Goal: Find specific page/section: Find specific page/section

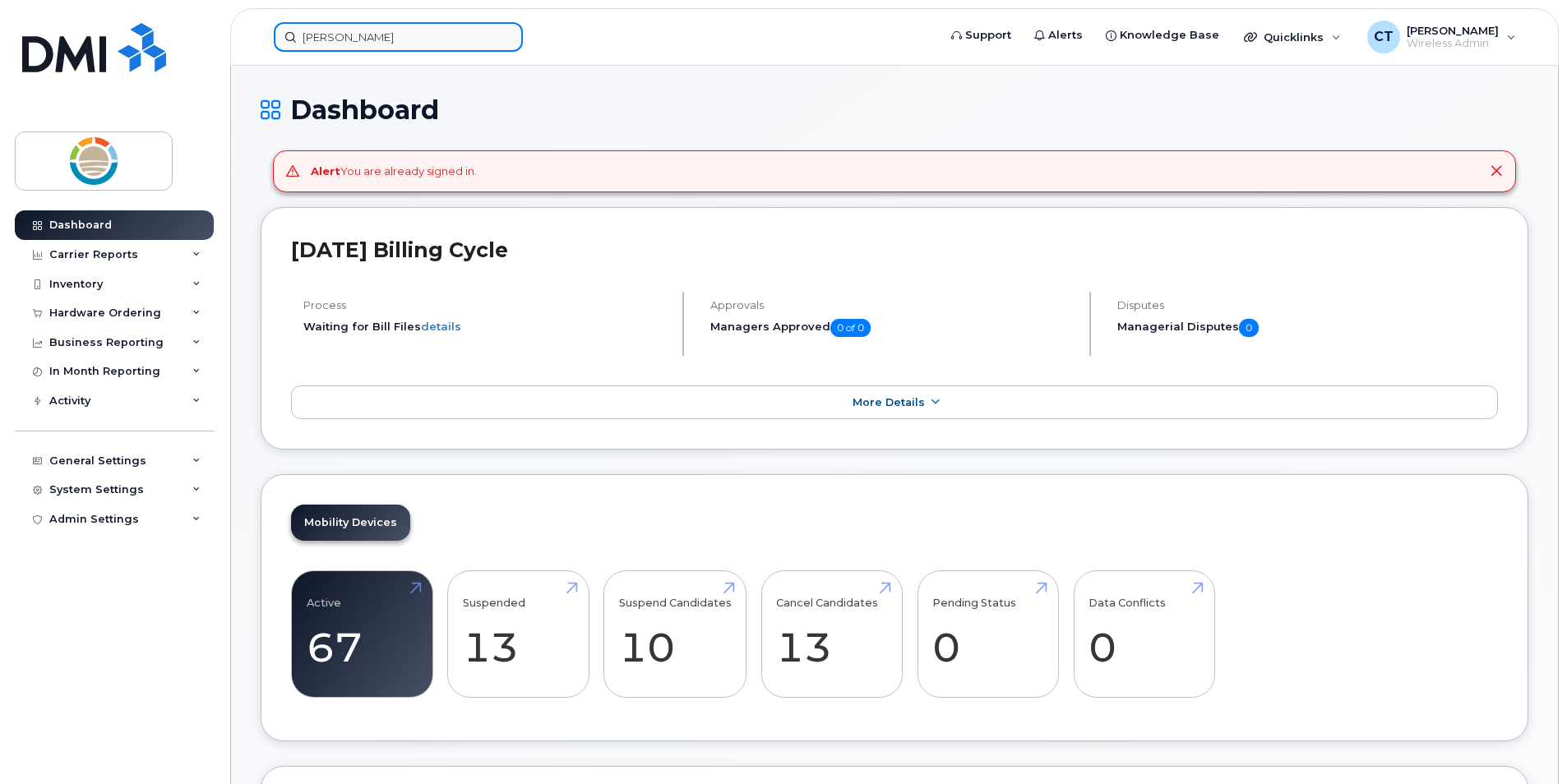
click at [480, 33] on input "roland" at bounding box center [397, 37] width 249 height 30
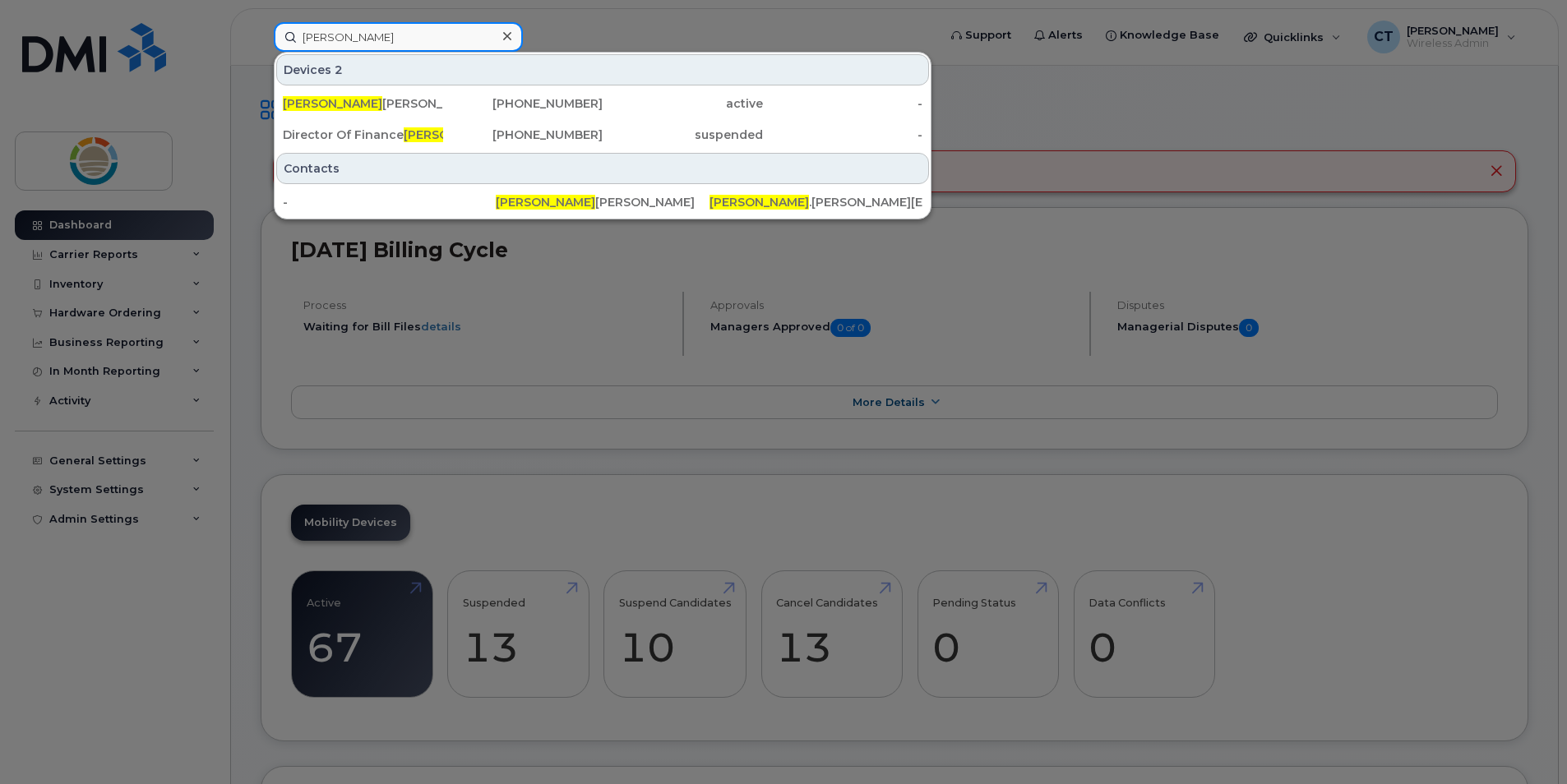
drag, startPoint x: 480, startPoint y: 33, endPoint x: 261, endPoint y: 16, distance: 219.7
click at [261, 22] on div "roland Devices 2 Roland Martens 780-843-5476 active - Director Of Finance Rolan…" at bounding box center [599, 37] width 679 height 30
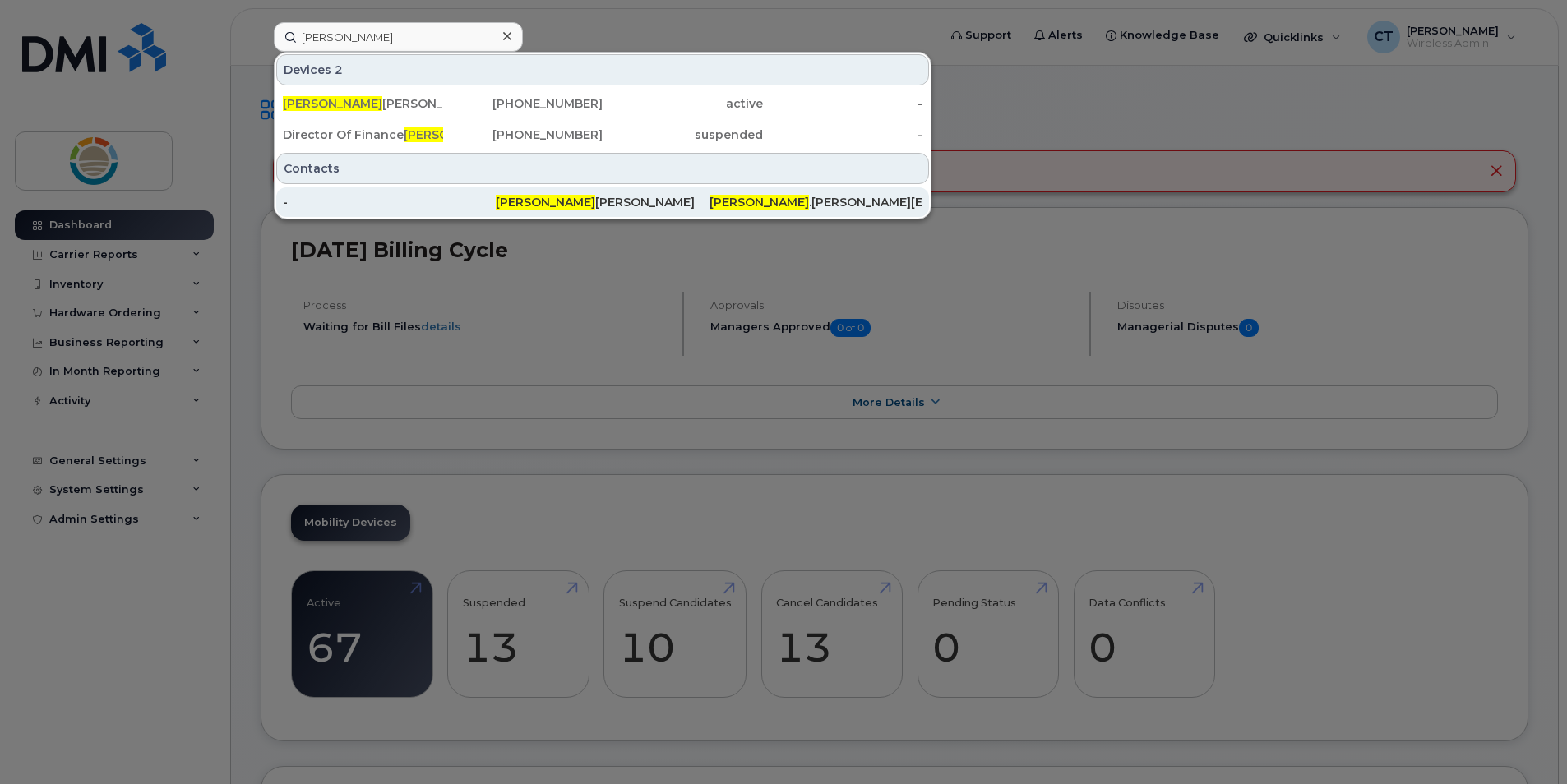
click at [563, 199] on div "Roland Schmidt" at bounding box center [601, 202] width 213 height 17
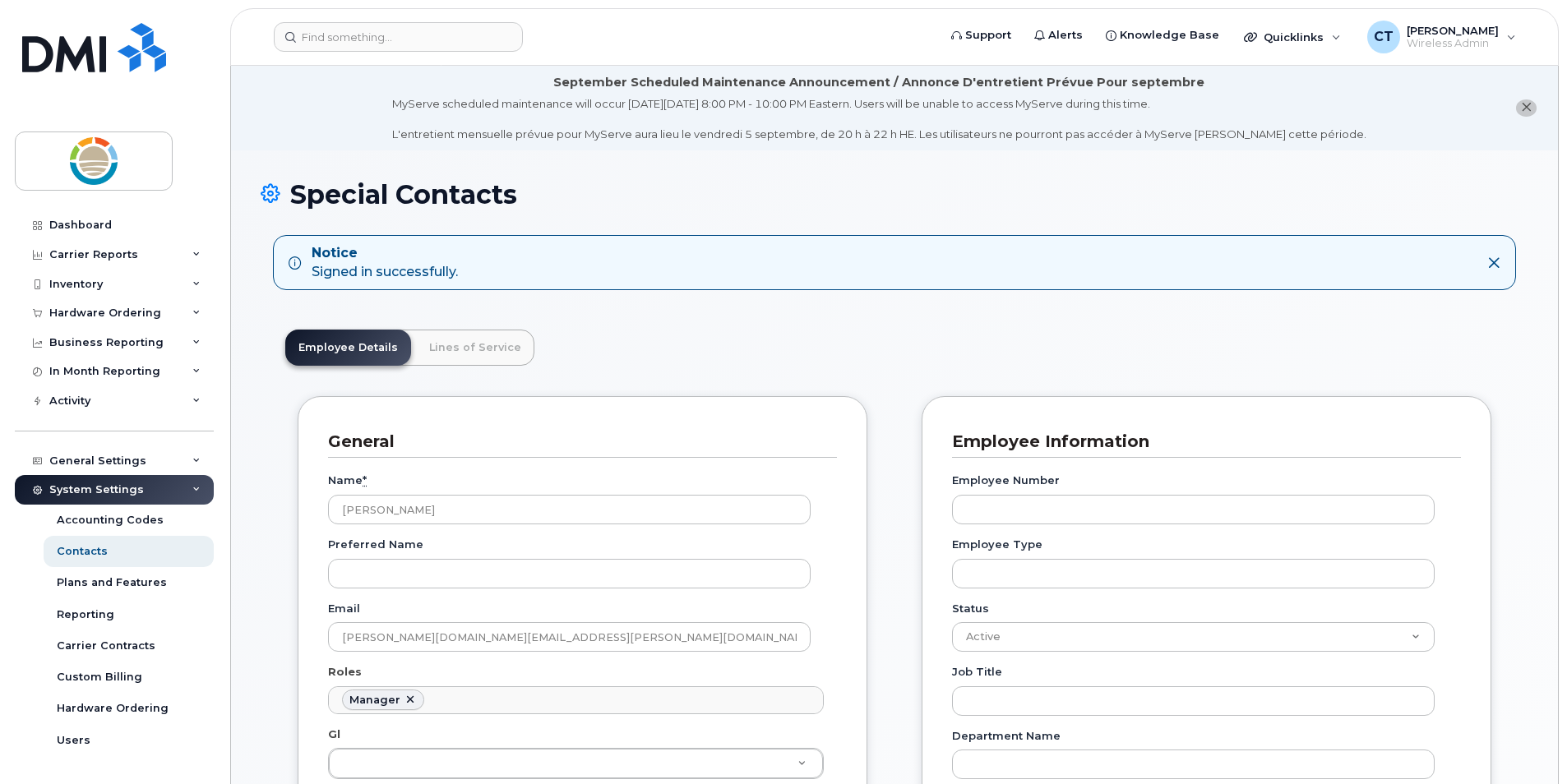
scroll to position [128, 0]
click at [457, 43] on input at bounding box center [397, 37] width 249 height 30
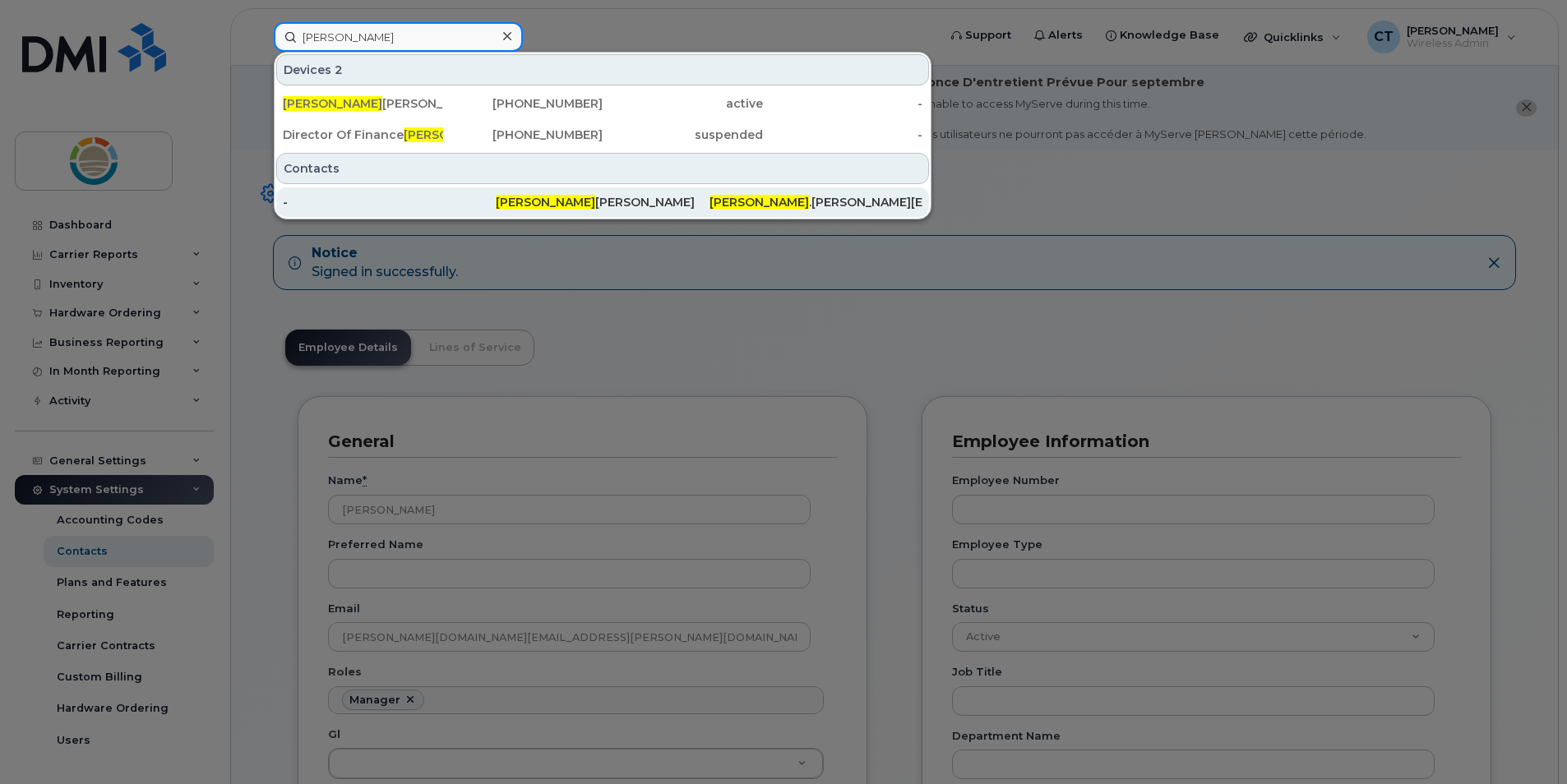
type input "roland"
click at [439, 210] on div "-" at bounding box center [388, 202] width 213 height 17
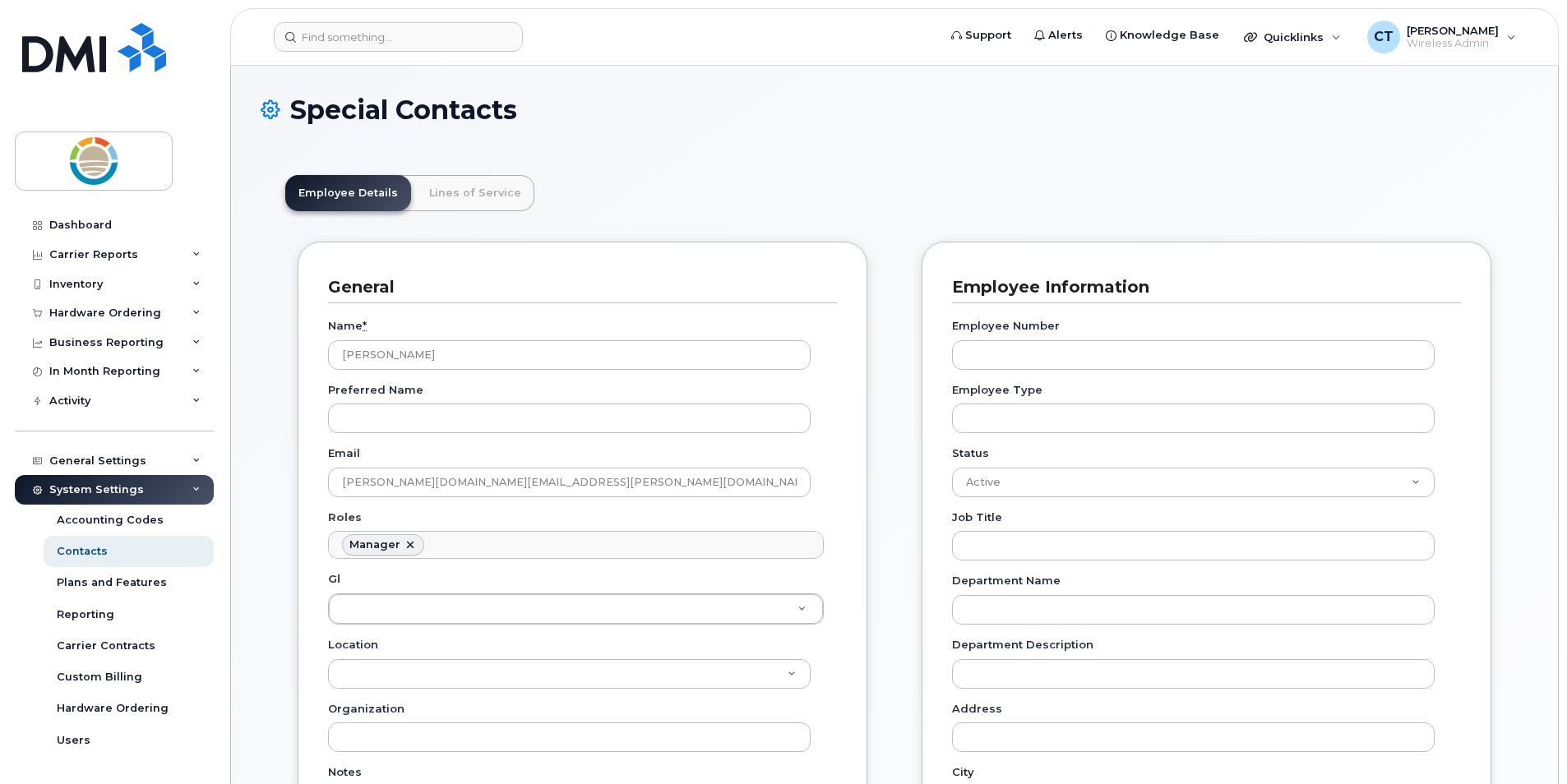
scroll to position [128, 0]
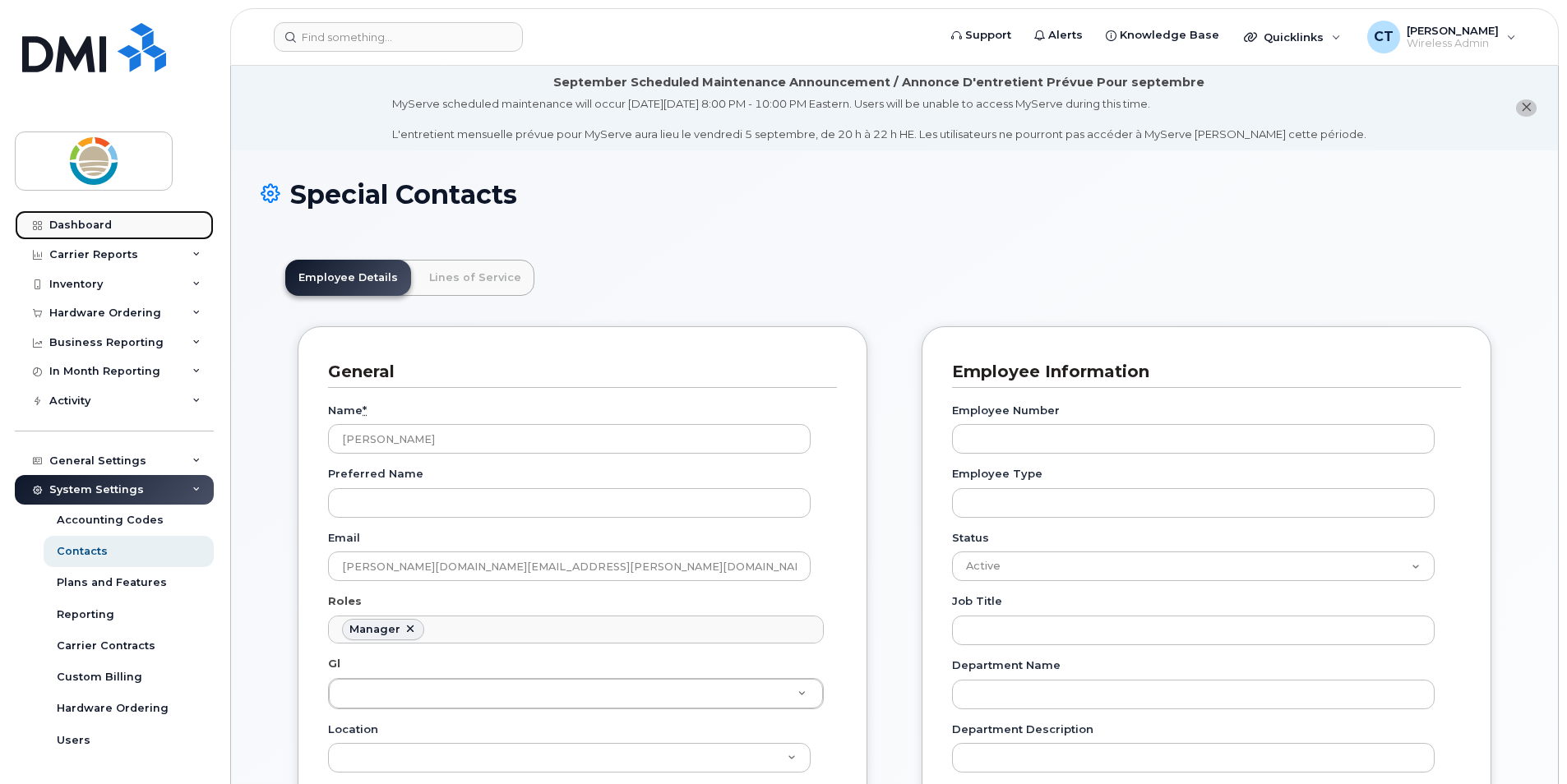
click at [106, 226] on div "Dashboard" at bounding box center [80, 225] width 62 height 13
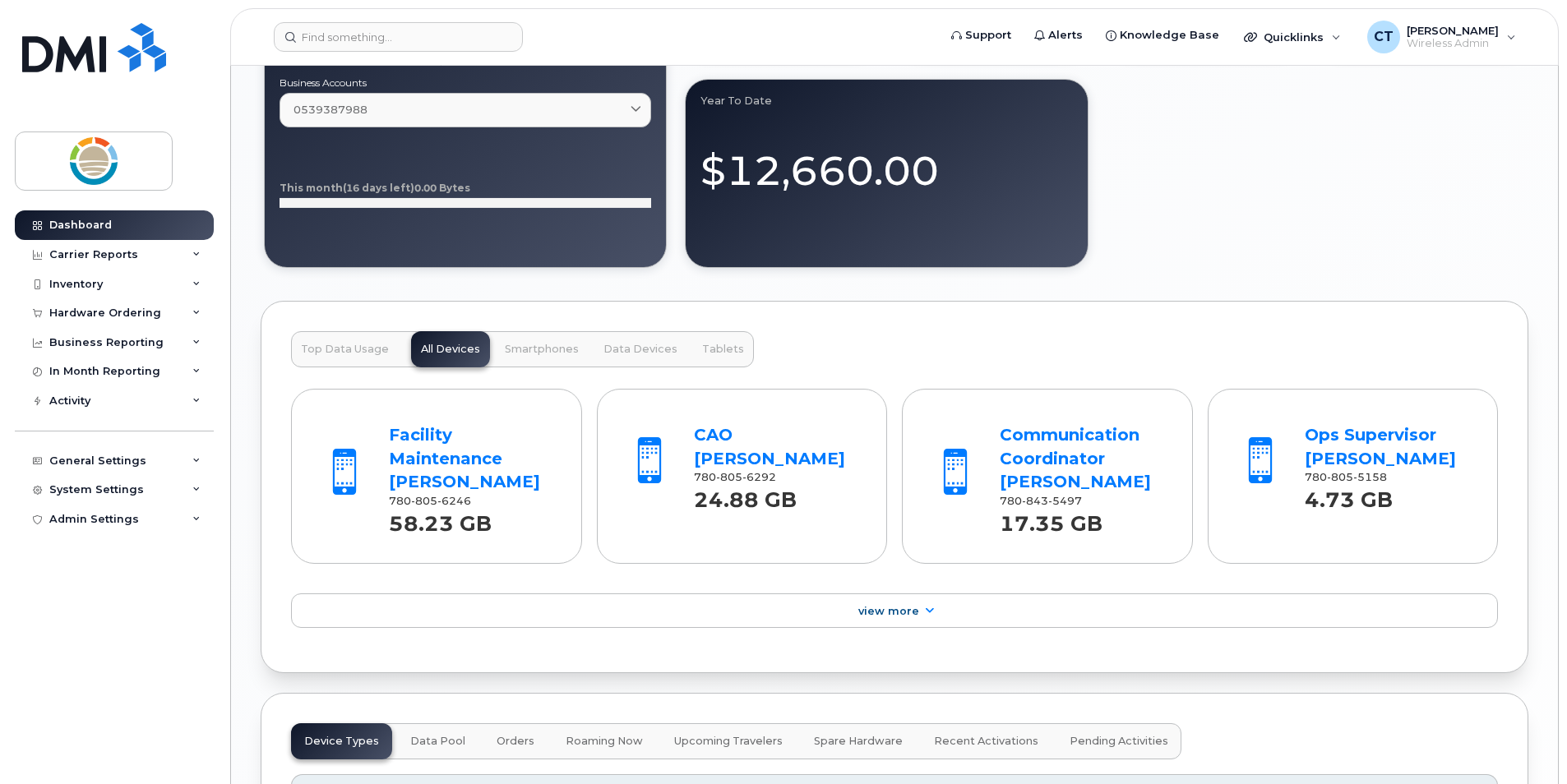
scroll to position [1479, 0]
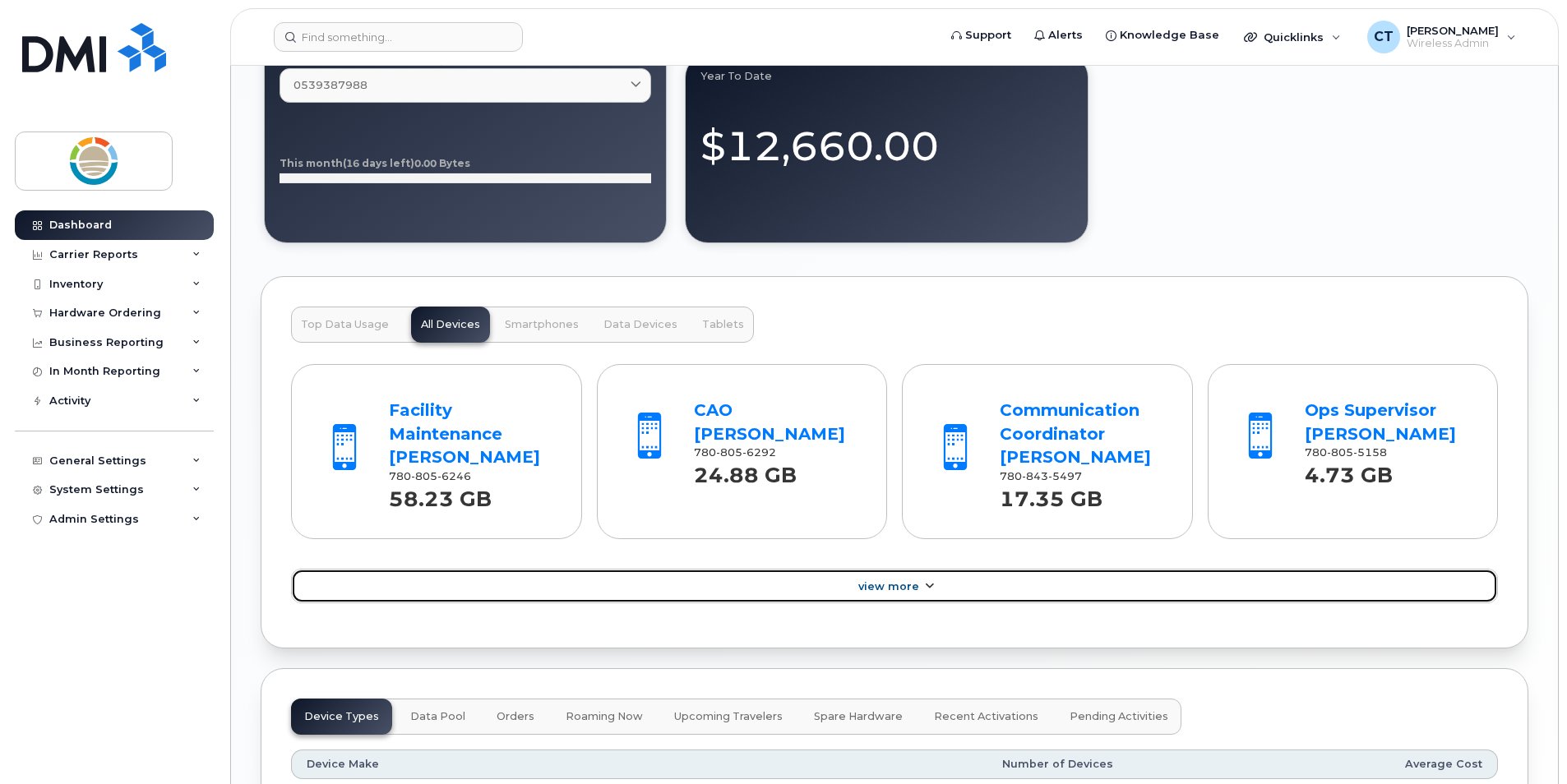
click at [930, 591] on icon at bounding box center [928, 586] width 13 height 11
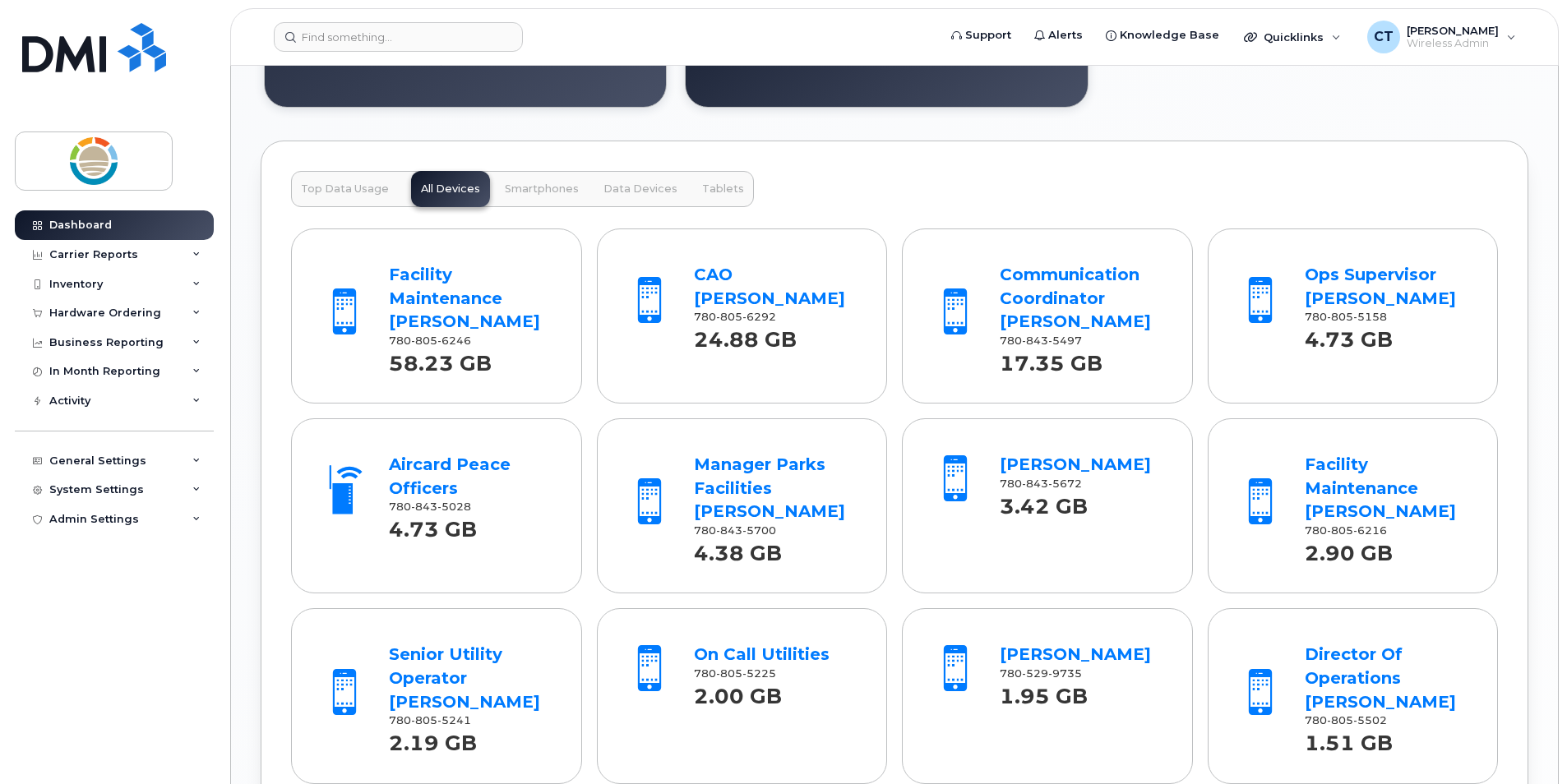
scroll to position [1643, 0]
